Goal: Check status: Check status

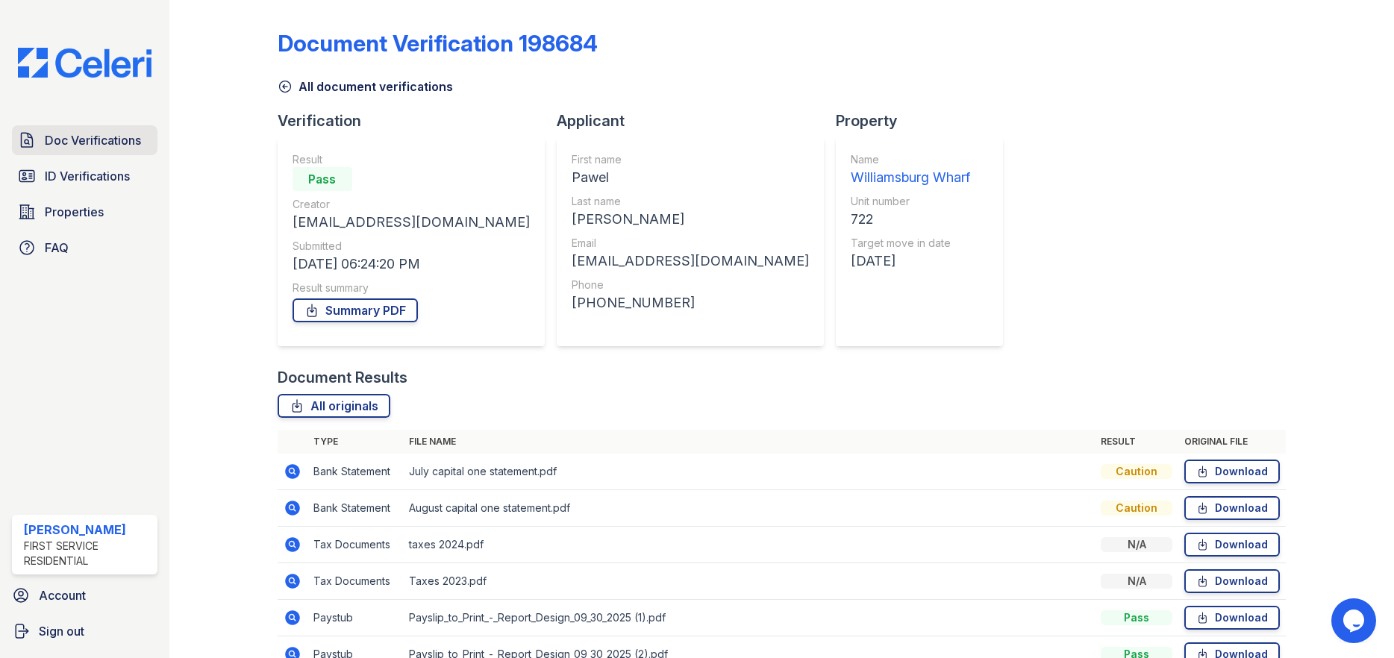
click at [121, 146] on span "Doc Verifications" at bounding box center [93, 140] width 96 height 18
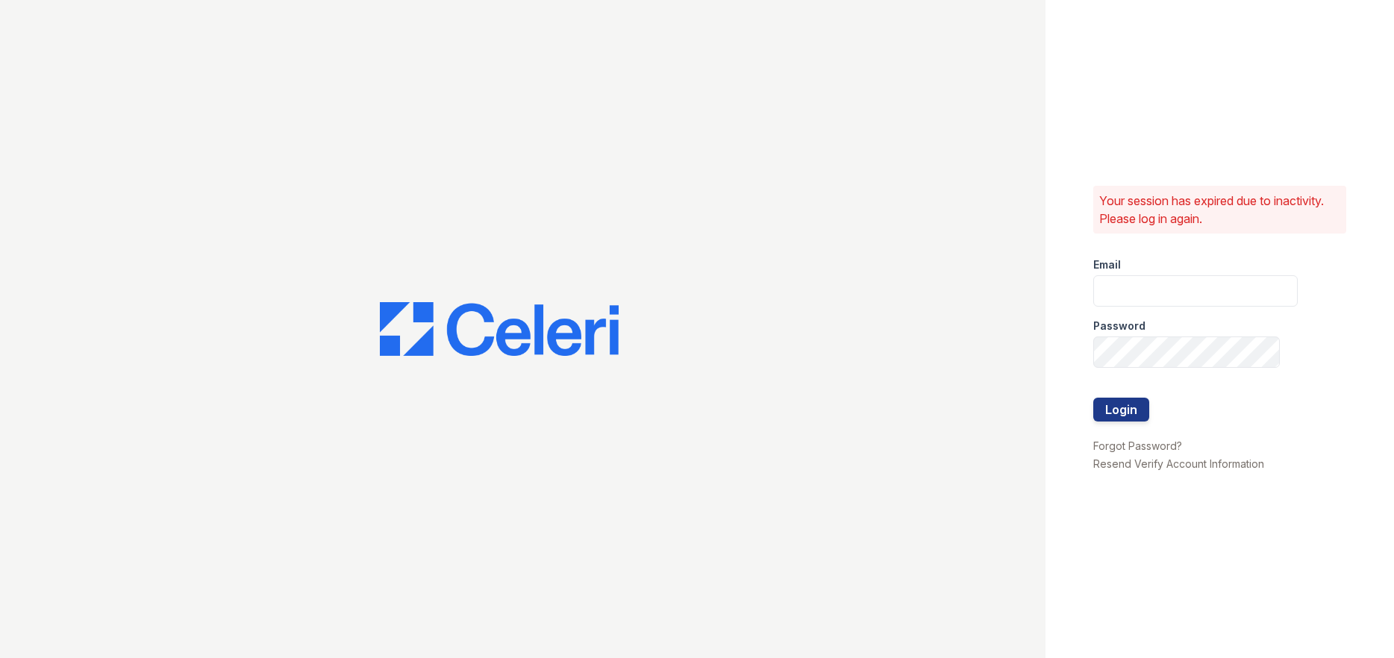
type input "ruth.planitzer@corcoran.com"
click at [1113, 406] on button "Login" at bounding box center [1122, 410] width 56 height 24
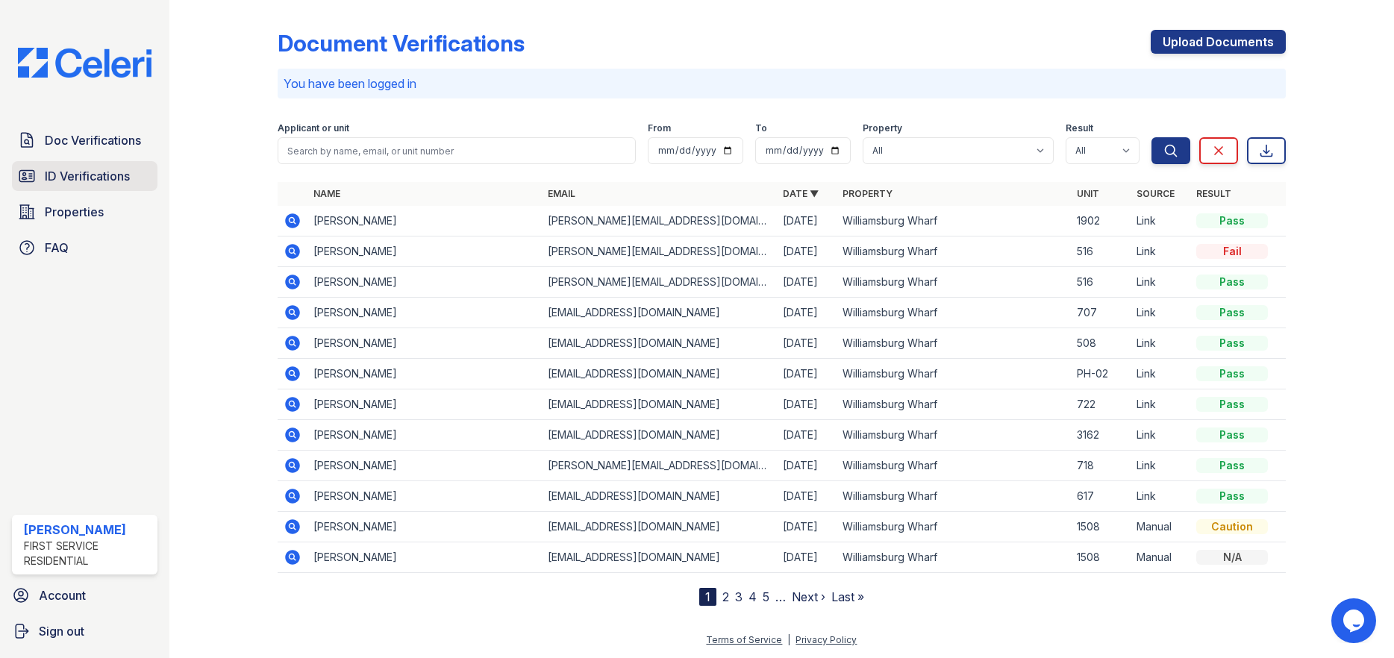
click at [118, 171] on span "ID Verifications" at bounding box center [87, 176] width 85 height 18
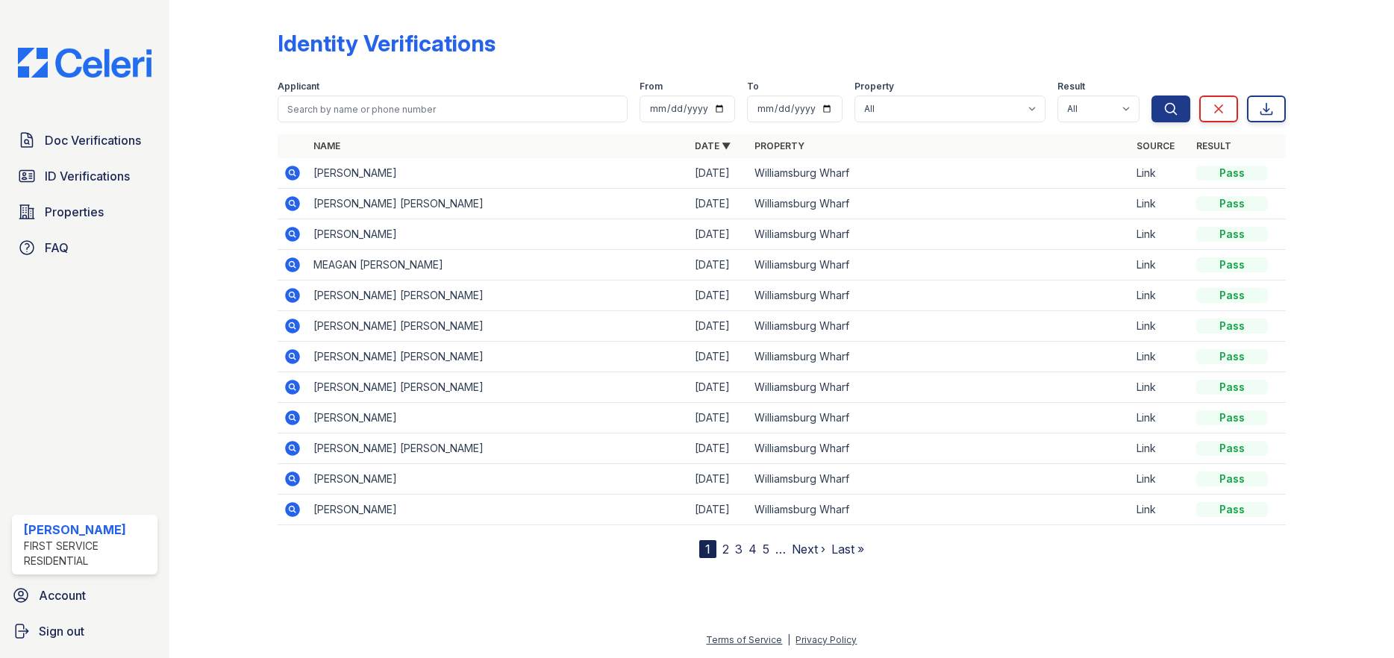
click at [295, 266] on icon at bounding box center [292, 265] width 15 height 15
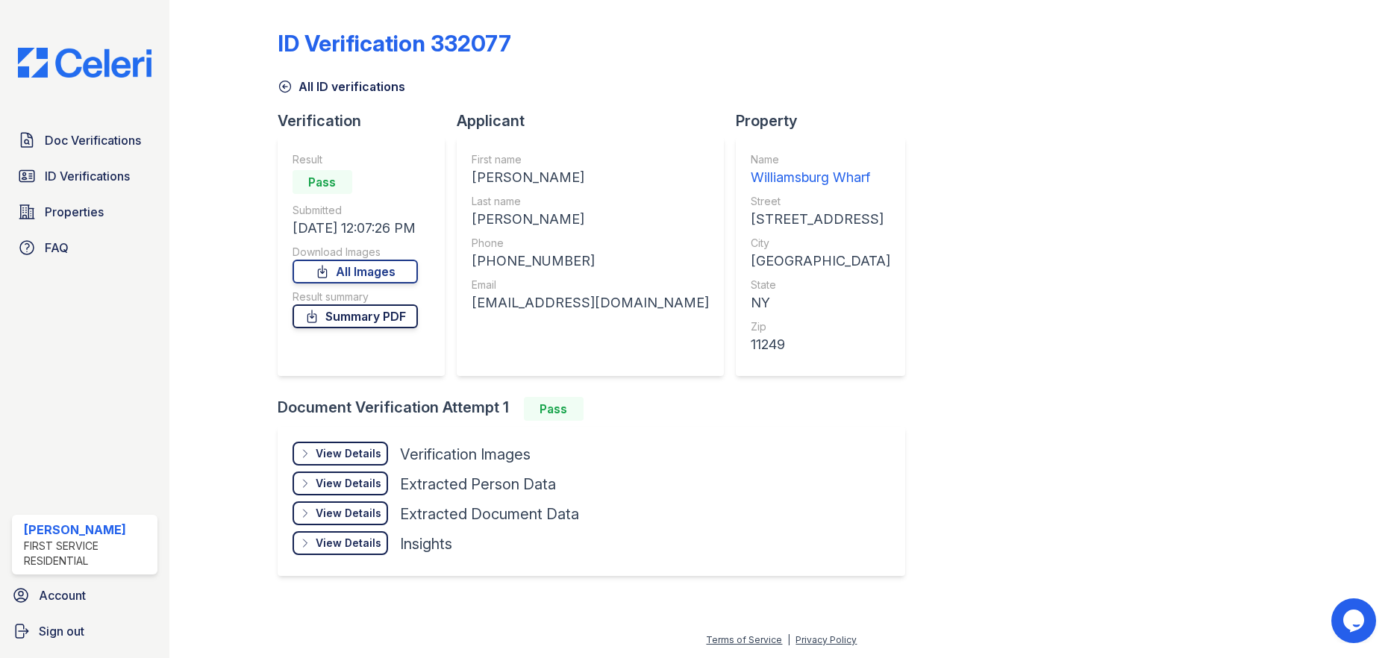
click at [361, 318] on link "Summary PDF" at bounding box center [355, 317] width 125 height 24
click at [334, 455] on div "View Details" at bounding box center [349, 453] width 66 height 15
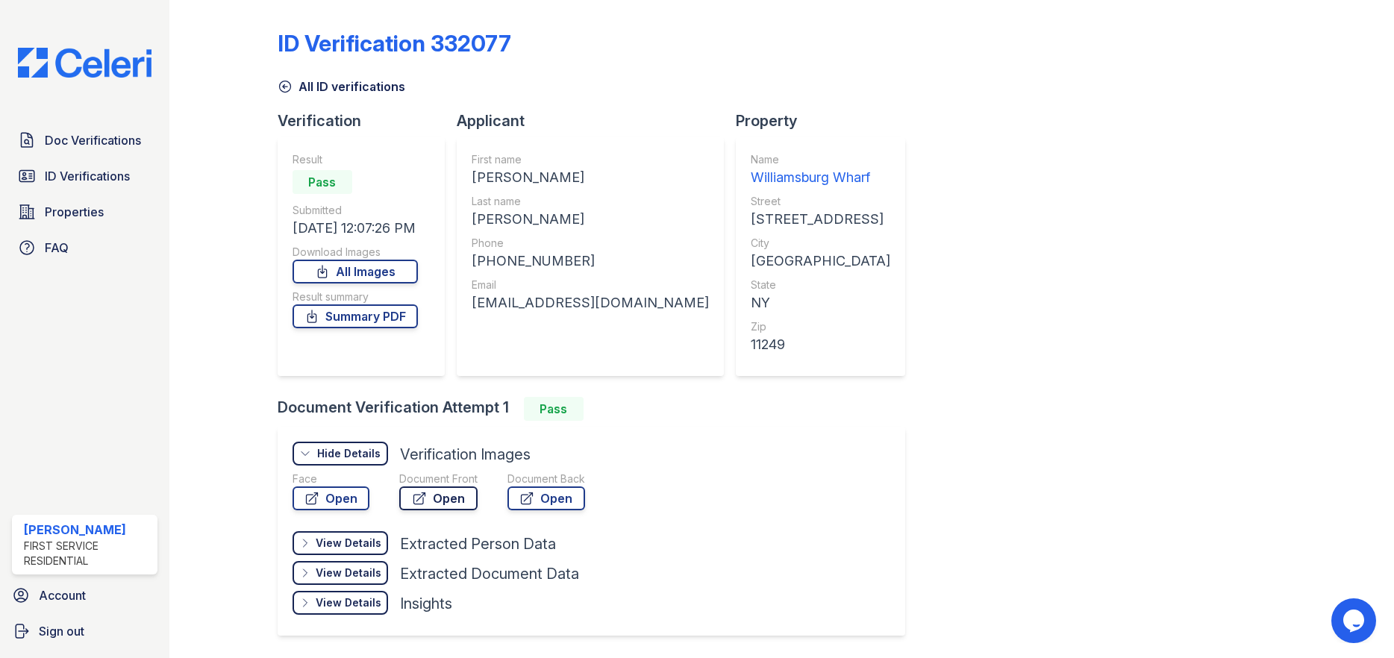
click at [442, 495] on link "Open" at bounding box center [438, 499] width 78 height 24
click at [95, 144] on span "Doc Verifications" at bounding box center [93, 140] width 96 height 18
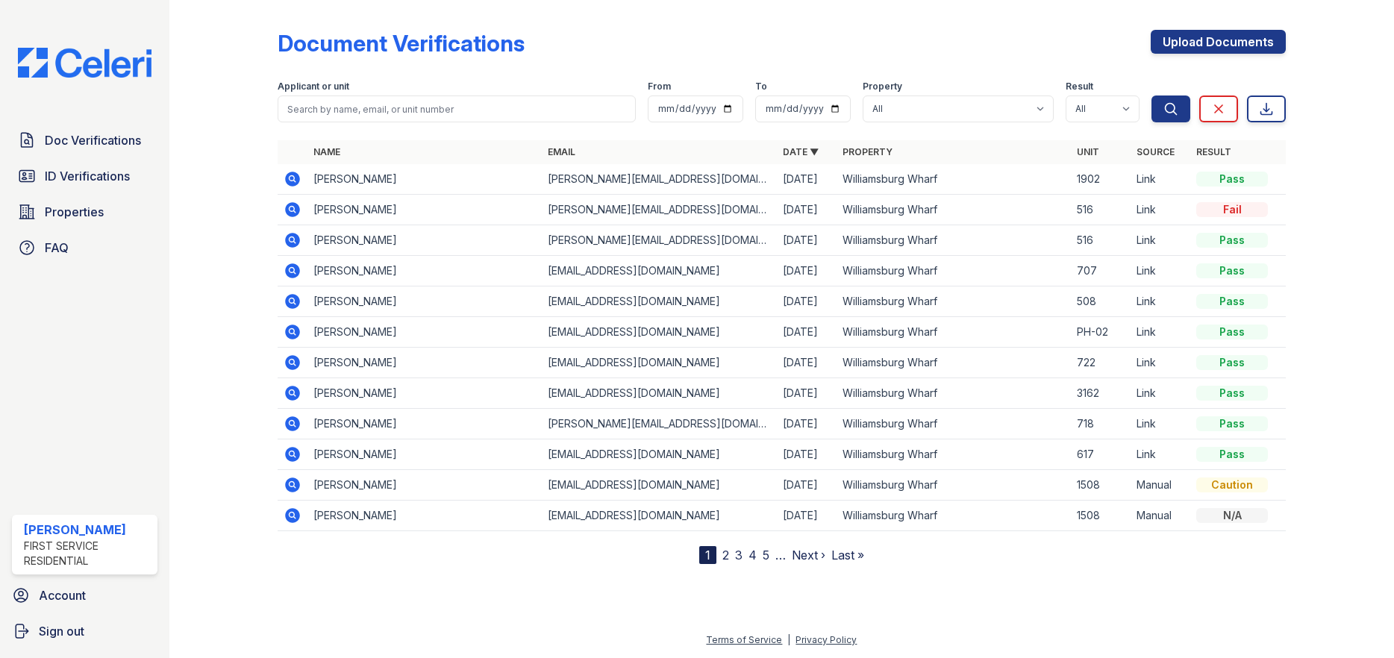
click at [295, 269] on icon at bounding box center [292, 271] width 15 height 15
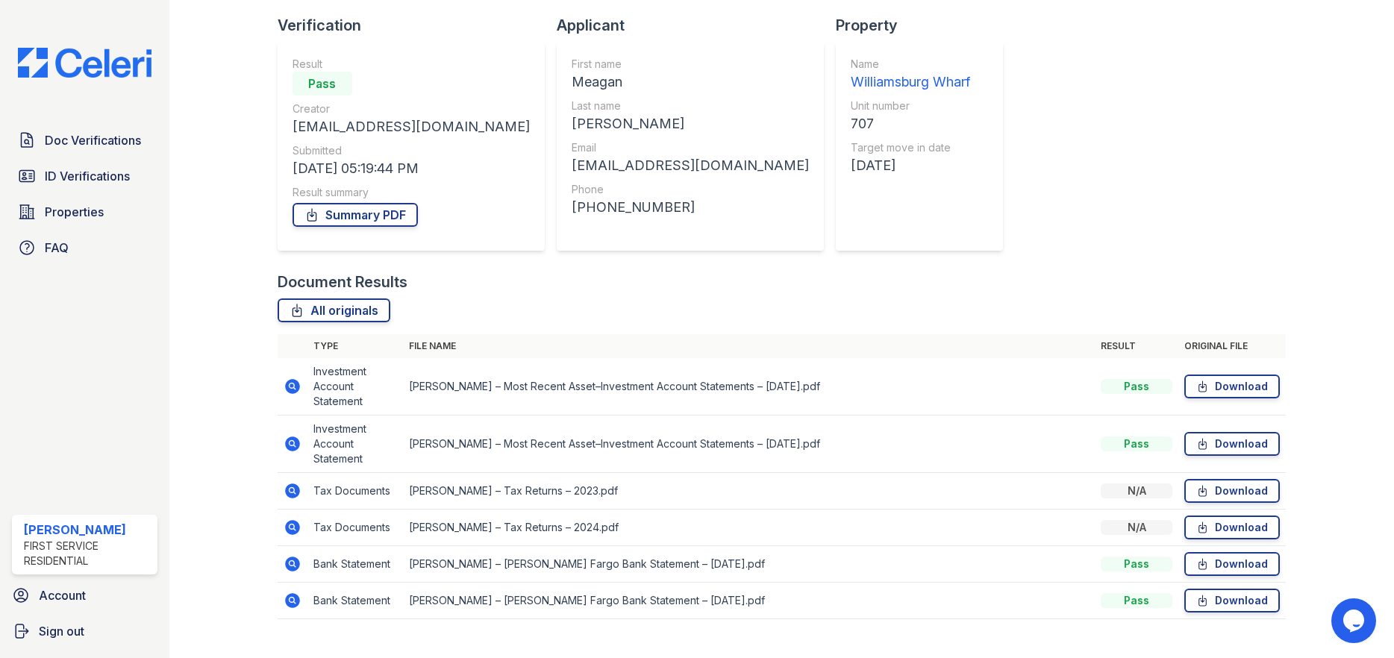
scroll to position [122, 0]
